Goal: Task Accomplishment & Management: Use online tool/utility

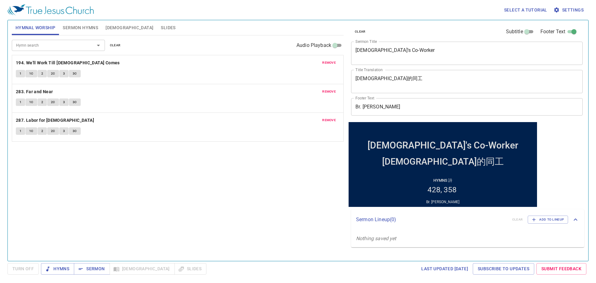
click at [307, 53] on textarea "God's Co-Worker" at bounding box center [466, 53] width 223 height 12
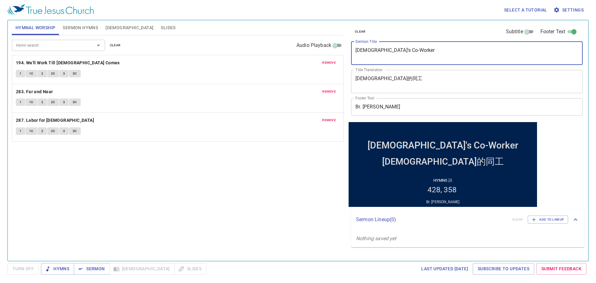
paste textarea "Forty Days and Forty Nights (1)"
type textarea "Forty Days and Forty Nights (1)"
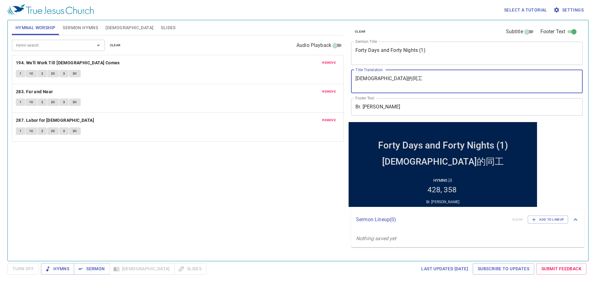
click at [307, 80] on textarea "神的同工" at bounding box center [466, 81] width 223 height 12
paste textarea "四十晝夜 (一)"
type textarea "四十晝夜 (一)"
click at [307, 117] on div "Footer Text Br. John Huang Footer Text" at bounding box center [463, 107] width 231 height 22
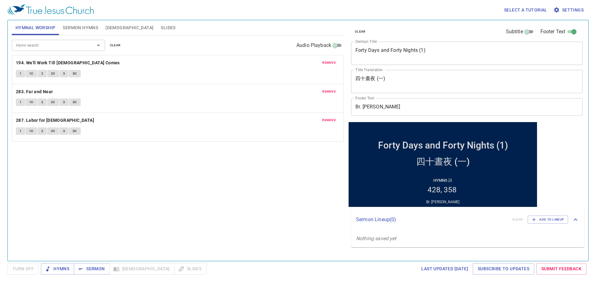
click at [307, 110] on input "Br. John Huang" at bounding box center [466, 106] width 231 height 17
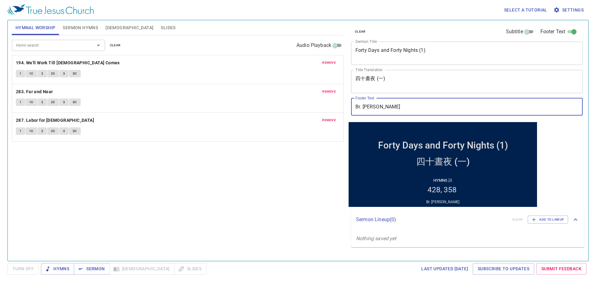
paste input "Dn. Richard P"
type input "Dn. [PERSON_NAME]"
click at [78, 24] on span "Sermon Hymns" at bounding box center [80, 28] width 35 height 8
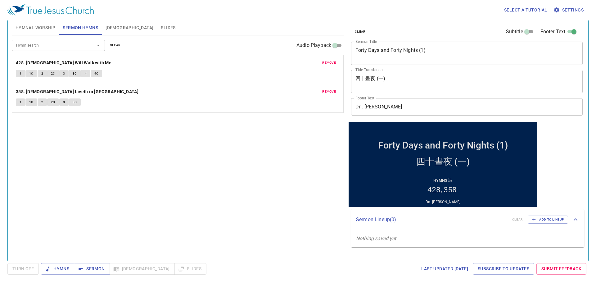
click at [307, 65] on span "remove" at bounding box center [329, 63] width 14 height 6
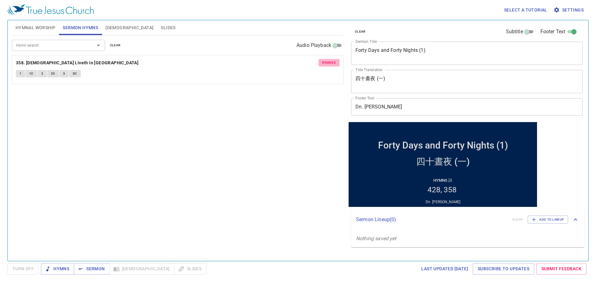
click at [307, 65] on span "remove" at bounding box center [329, 63] width 14 height 6
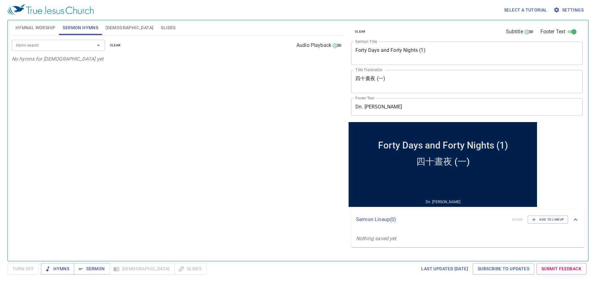
click at [70, 44] on input "Hymn search" at bounding box center [49, 45] width 71 height 7
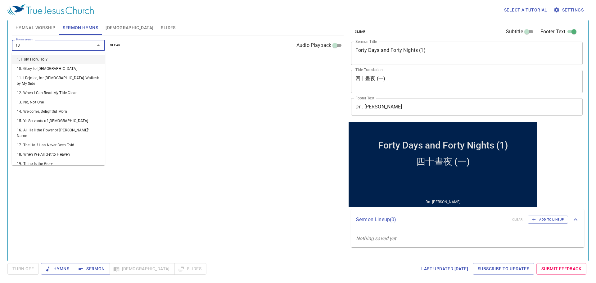
type input "131"
type input "24"
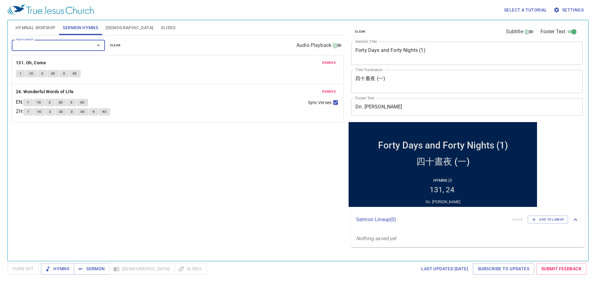
click at [37, 23] on button "Hymnal Worship" at bounding box center [35, 27] width 47 height 15
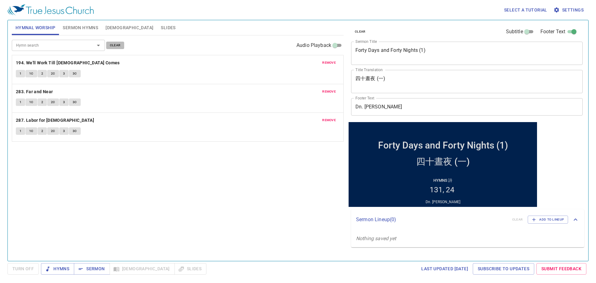
click at [117, 47] on span "clear" at bounding box center [115, 46] width 11 height 6
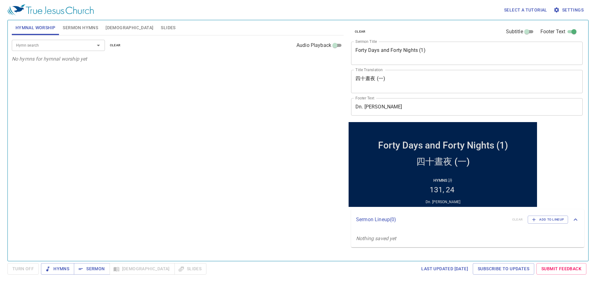
click at [47, 45] on input "Hymn search" at bounding box center [49, 45] width 71 height 7
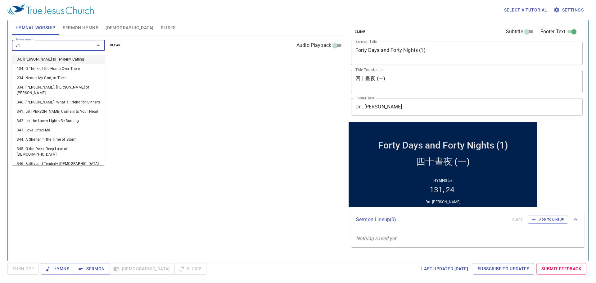
type input "349"
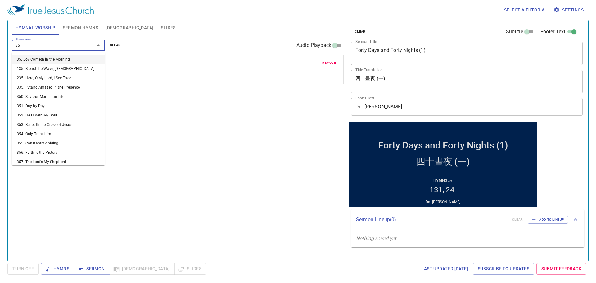
type input "351"
type input "355"
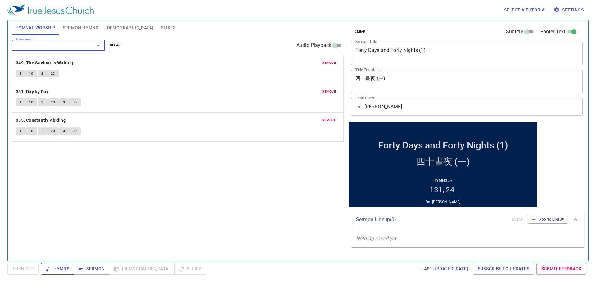
click at [58, 198] on span "Hymns" at bounding box center [57, 269] width 23 height 8
click at [262, 191] on div "Hymn search Hymn search clear Audio Playback remove 349. The Saviour Is Waiting…" at bounding box center [178, 145] width 332 height 220
click at [240, 198] on div "Hymn search Hymn search clear Audio Playback remove 349. The Saviour Is Waiting…" at bounding box center [178, 145] width 332 height 220
click at [111, 29] on span "[DEMOGRAPHIC_DATA]" at bounding box center [129, 28] width 48 height 8
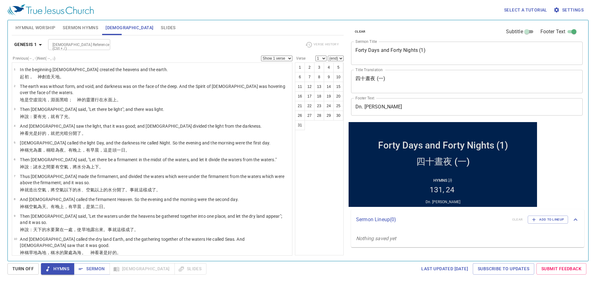
click at [87, 27] on span "Sermon Hymns" at bounding box center [80, 28] width 35 height 8
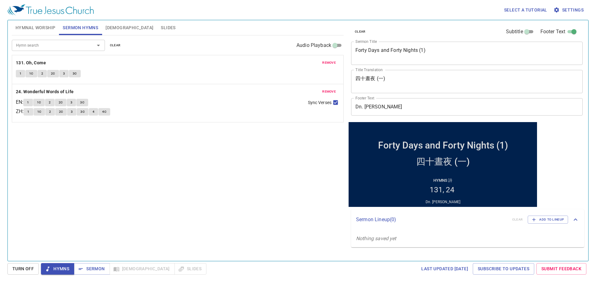
click at [39, 30] on span "Hymnal Worship" at bounding box center [36, 28] width 40 height 8
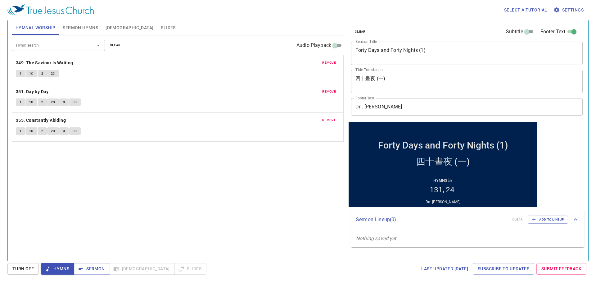
click at [243, 193] on div "Hymn search Hymn search clear Audio Playback remove 349. The Saviour Is Waiting…" at bounding box center [178, 145] width 332 height 220
click at [116, 28] on span "[DEMOGRAPHIC_DATA]" at bounding box center [129, 28] width 48 height 8
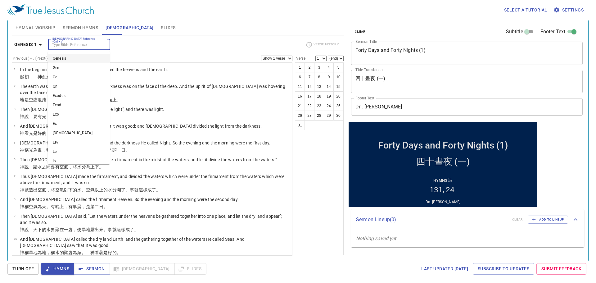
click at [66, 47] on input "[DEMOGRAPHIC_DATA] Reference (Ctrl + /)" at bounding box center [74, 44] width 48 height 7
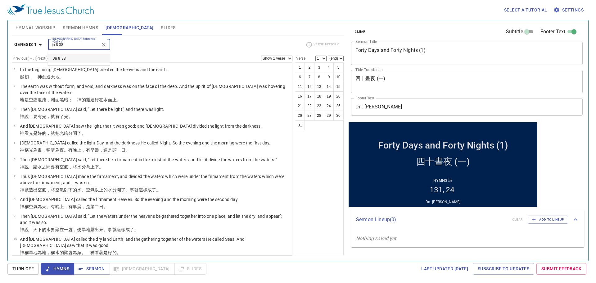
type input "jn 8 38"
select select "38"
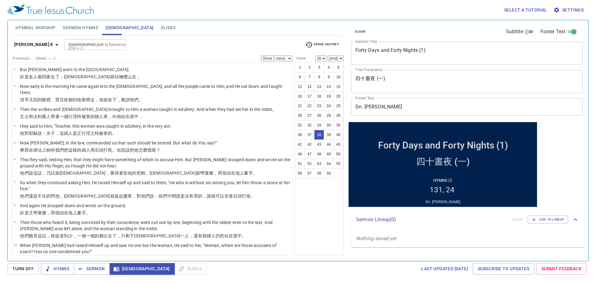
scroll to position [597, 0]
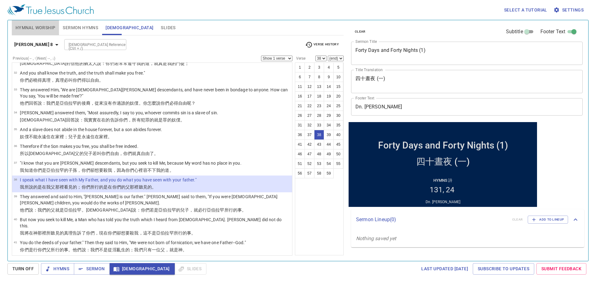
click at [42, 30] on span "Hymnal Worship" at bounding box center [36, 28] width 40 height 8
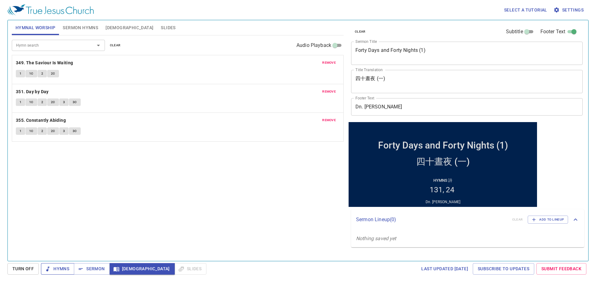
click at [57, 198] on span "Hymns" at bounding box center [57, 269] width 23 height 8
click at [83, 198] on div "Hymn search Hymn search clear Audio Playback remove 349. The Saviour Is Waiting…" at bounding box center [178, 145] width 332 height 220
click at [262, 171] on div "Hymn search Hymn search clear Audio Playback remove 349. The Saviour Is Waiting…" at bounding box center [178, 145] width 332 height 220
click at [219, 175] on div "Hymn search Hymn search clear Audio Playback remove 349. The Saviour Is Waiting…" at bounding box center [178, 145] width 332 height 220
click at [52, 63] on b "349. The Saviour Is Waiting" at bounding box center [44, 63] width 57 height 8
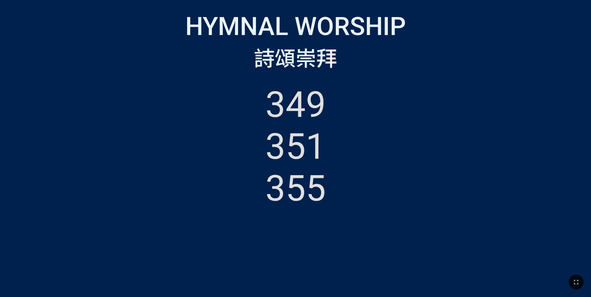
drag, startPoint x: 575, startPoint y: 277, endPoint x: 462, endPoint y: 312, distance: 118.1
click at [575, 277] on button "button" at bounding box center [575, 282] width 15 height 15
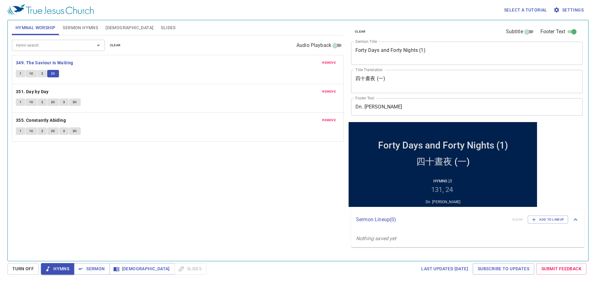
click at [137, 172] on div "Hymn search Hymn search clear Audio Playback remove 349. The Saviour Is Waiting…" at bounding box center [178, 145] width 332 height 220
click at [137, 173] on div "Hymn search Hymn search clear Audio Playback remove 349. The Saviour Is Waiting…" at bounding box center [178, 145] width 332 height 220
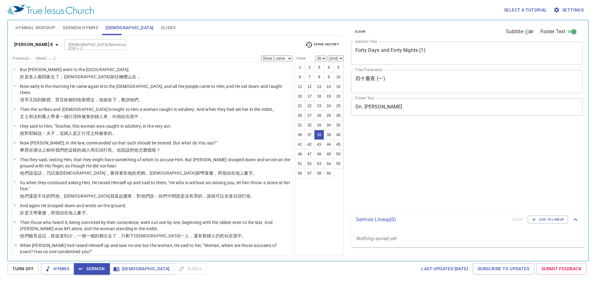
select select "38"
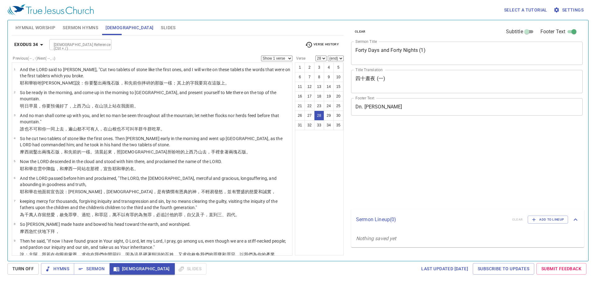
select select "28"
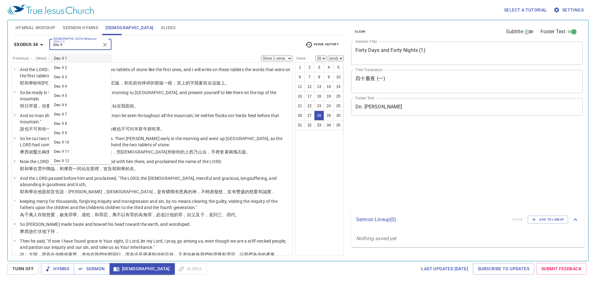
select select "28"
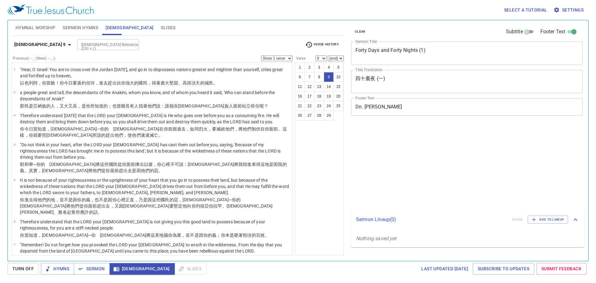
select select "9"
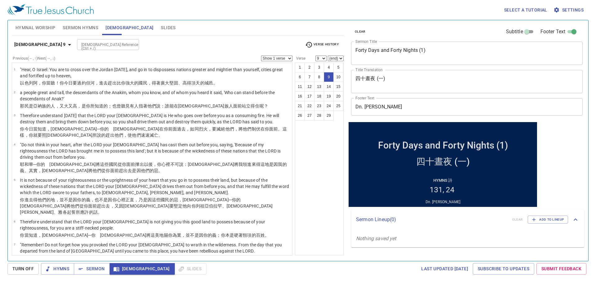
scroll to position [64, 0]
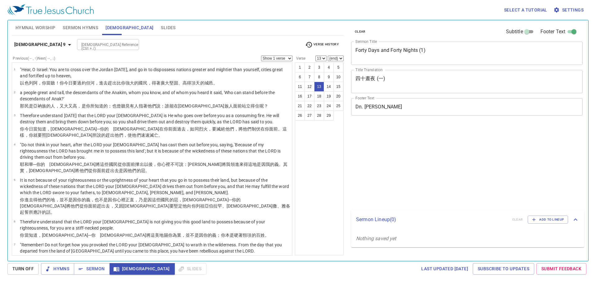
select select "13"
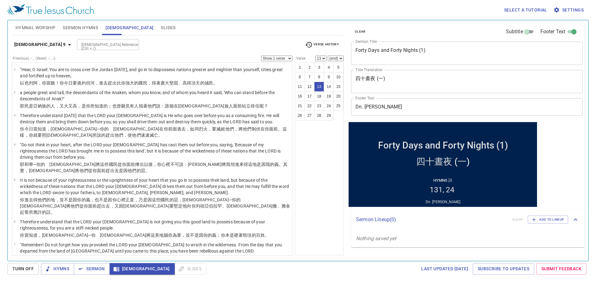
scroll to position [172, 0]
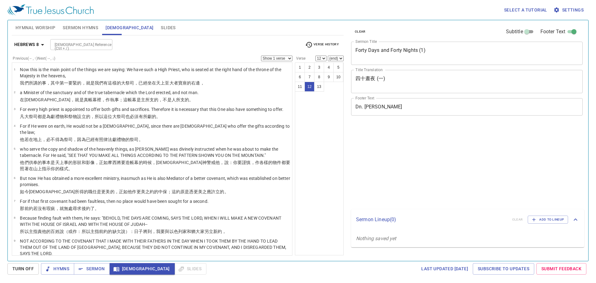
select select "12"
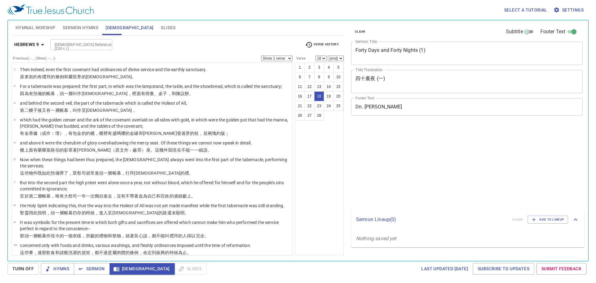
select select "18"
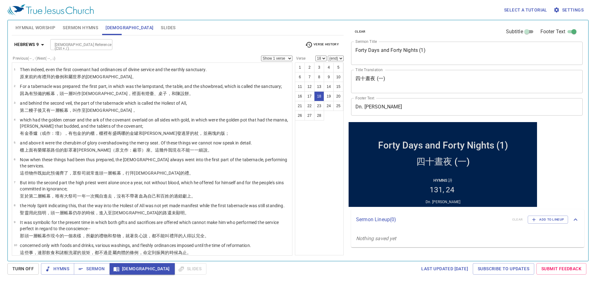
scroll to position [346, 0]
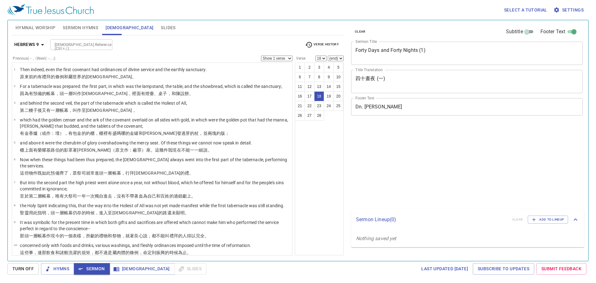
select select "18"
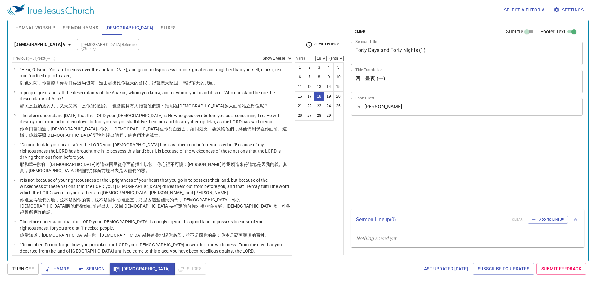
select select "18"
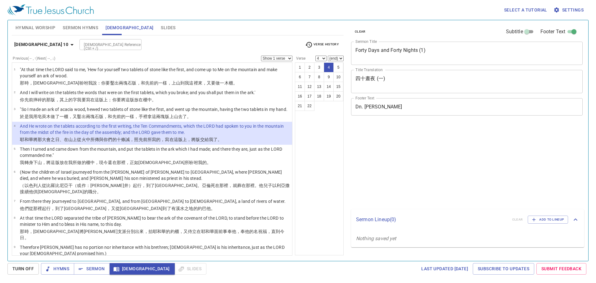
select select "4"
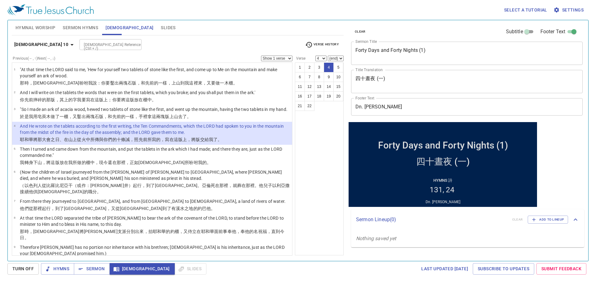
scroll to position [31, 0]
